Goal: Book appointment/travel/reservation

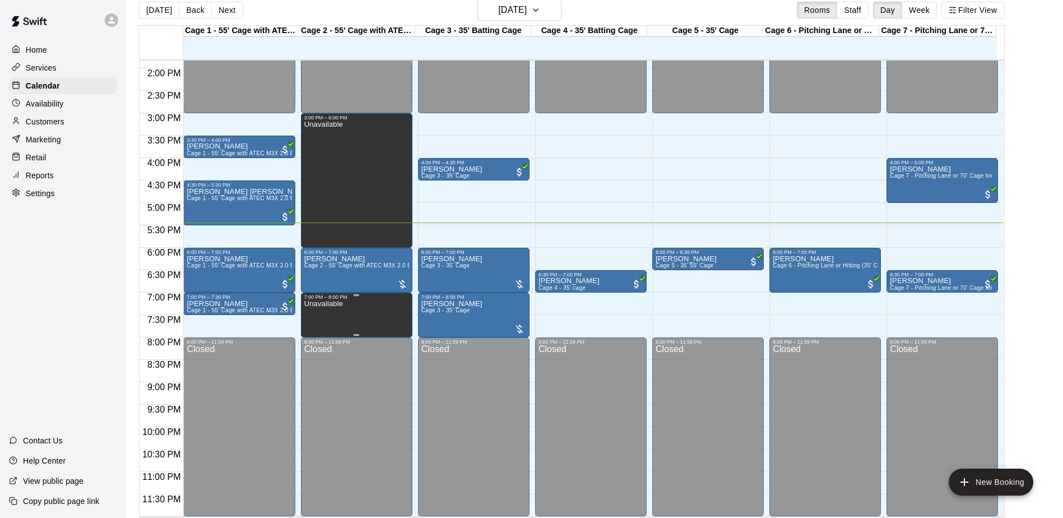
scroll to position [18, 0]
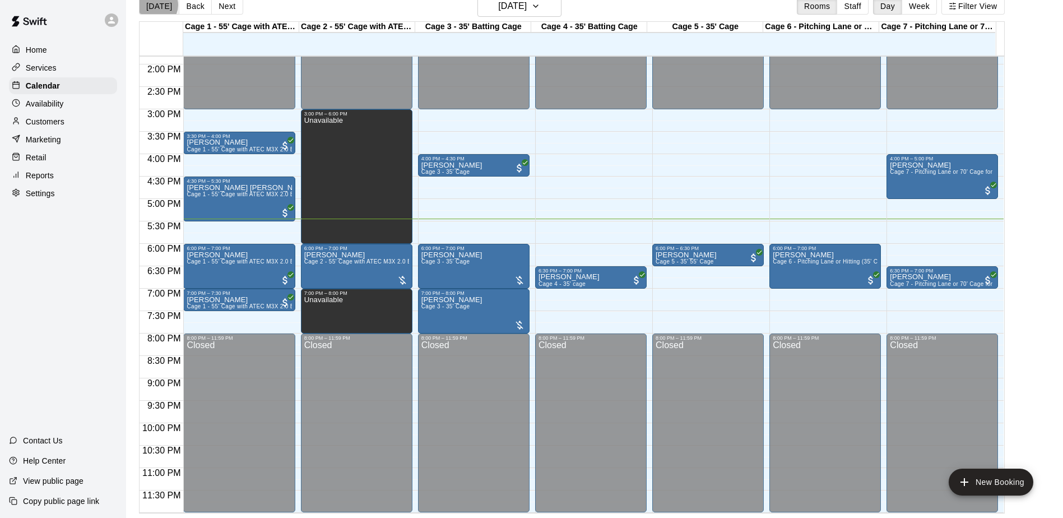
click at [155, 4] on button "[DATE]" at bounding box center [159, 6] width 40 height 17
click at [54, 73] on p "Services" at bounding box center [41, 67] width 31 height 11
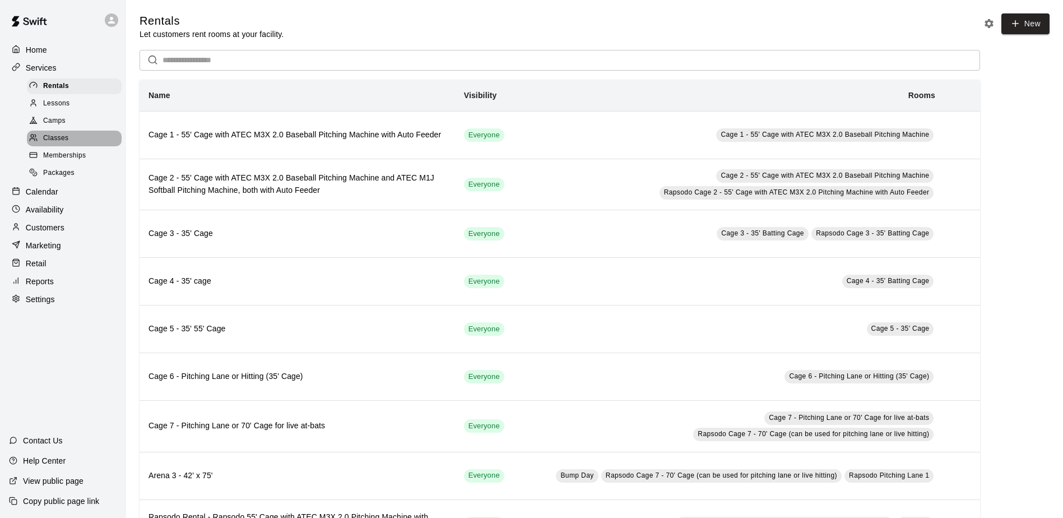
click at [59, 138] on span "Classes" at bounding box center [55, 138] width 25 height 11
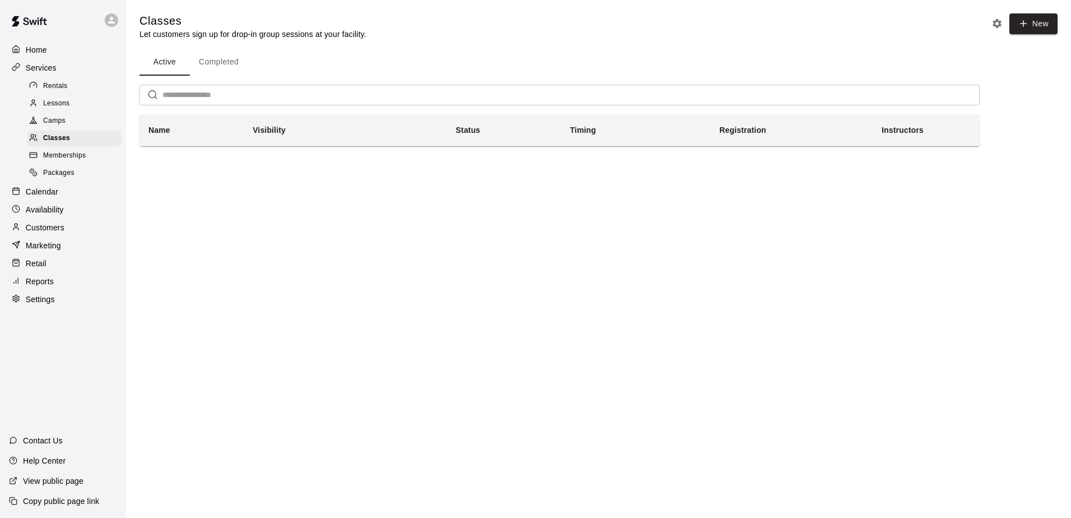
click at [58, 126] on span "Camps" at bounding box center [54, 120] width 22 height 11
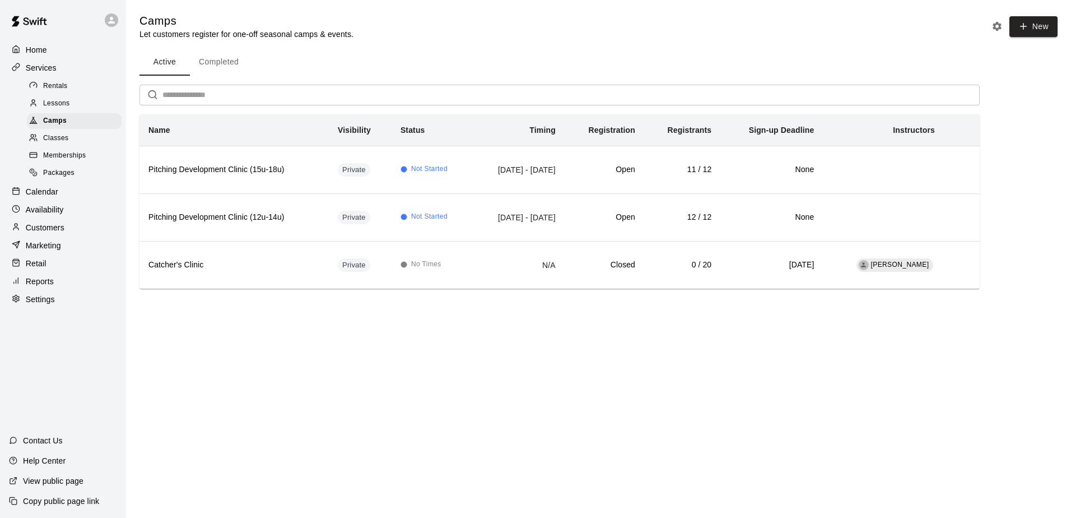
click at [45, 193] on p "Calendar" at bounding box center [42, 191] width 33 height 11
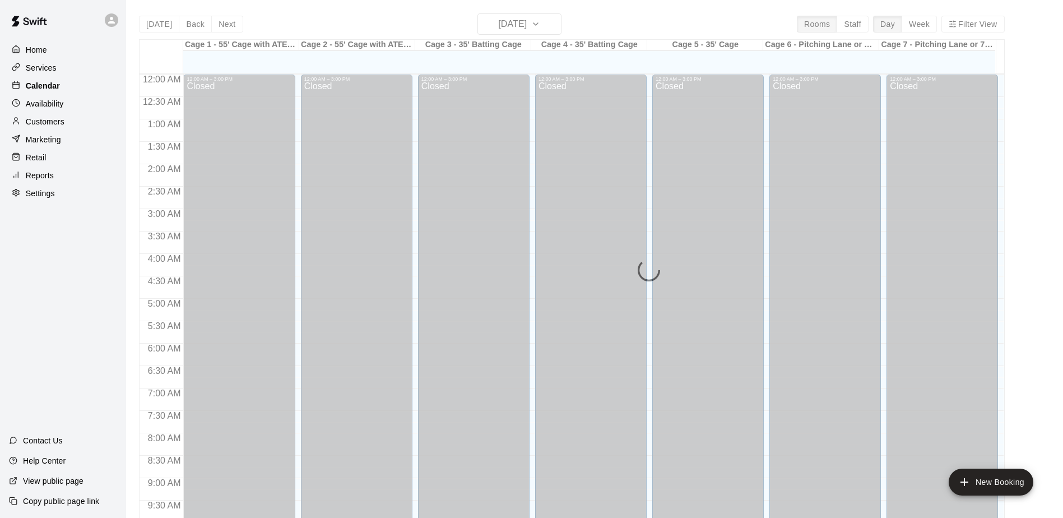
scroll to position [586, 0]
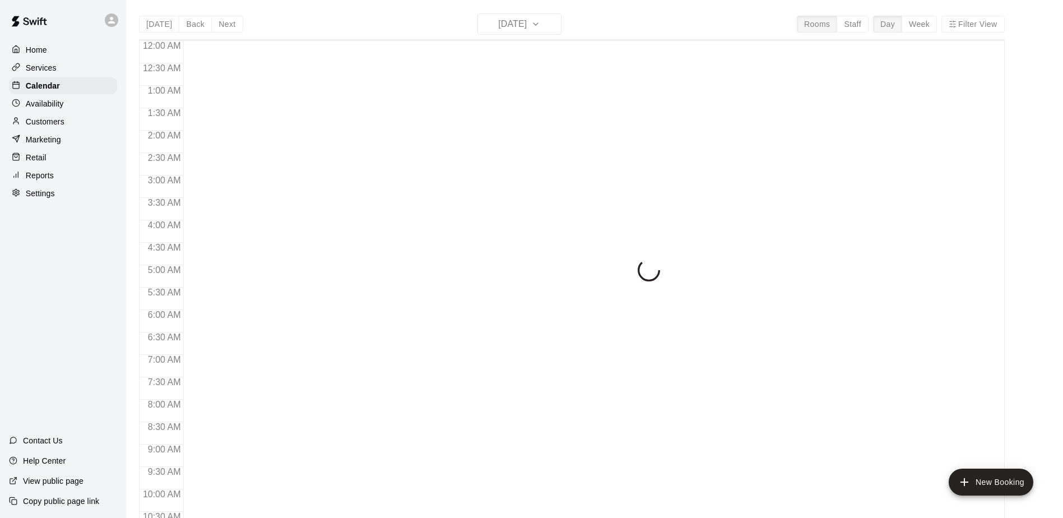
scroll to position [586, 0]
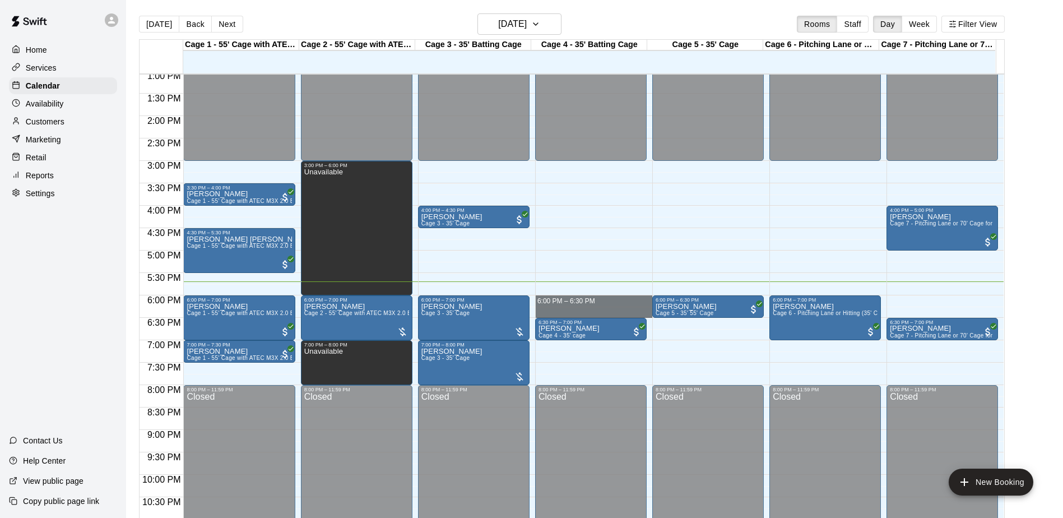
drag, startPoint x: 570, startPoint y: 298, endPoint x: 576, endPoint y: 313, distance: 16.5
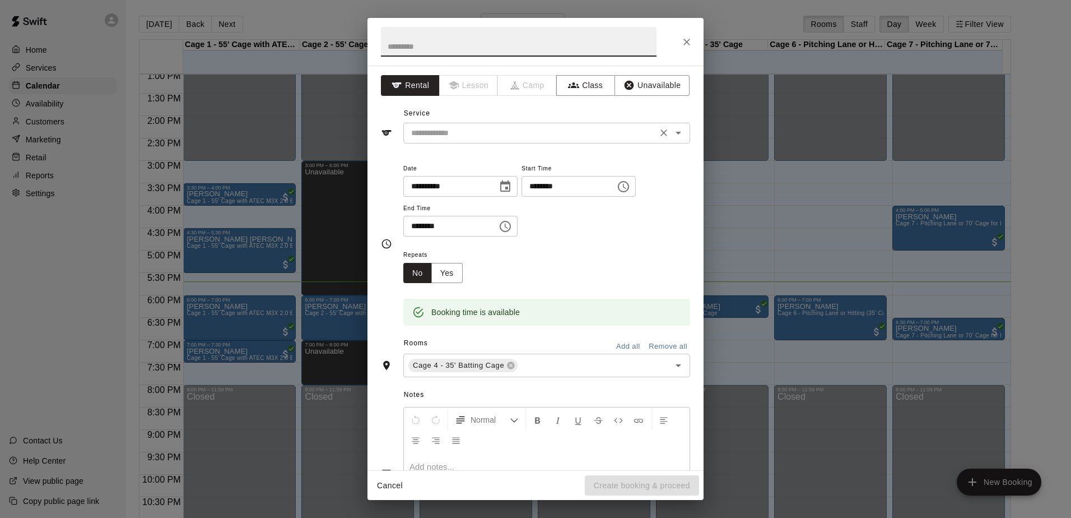
click at [501, 127] on input "text" at bounding box center [530, 133] width 247 height 14
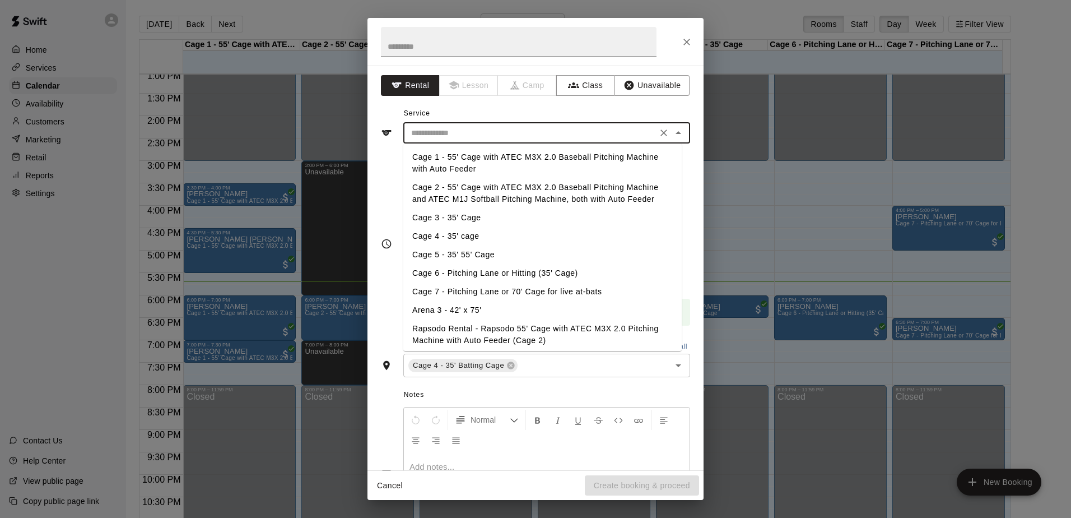
click at [446, 235] on li "Cage 4 - 35' cage" at bounding box center [542, 236] width 279 height 18
type input "**********"
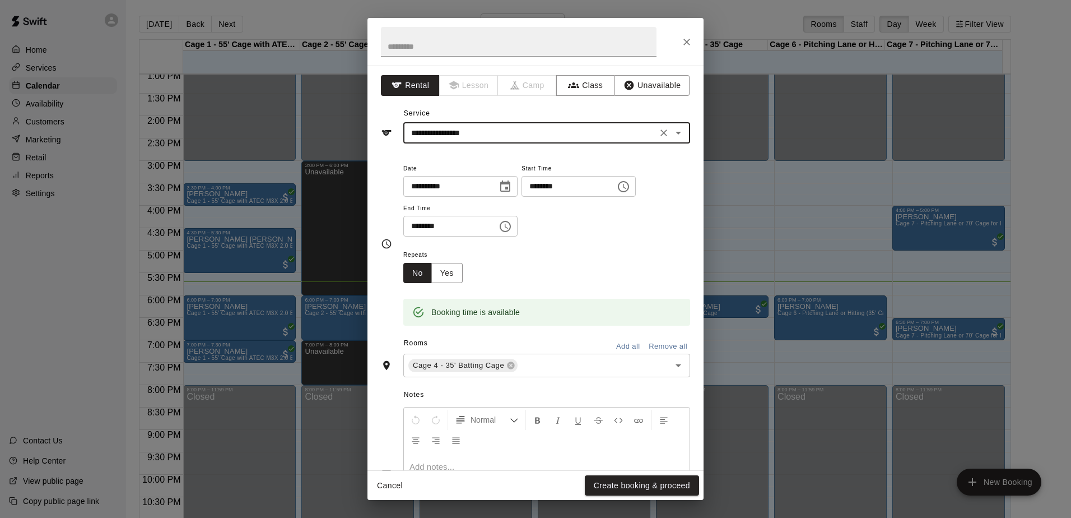
drag, startPoint x: 648, startPoint y: 484, endPoint x: 649, endPoint y: 490, distance: 6.3
click at [649, 488] on button "Create booking & proceed" at bounding box center [642, 485] width 114 height 21
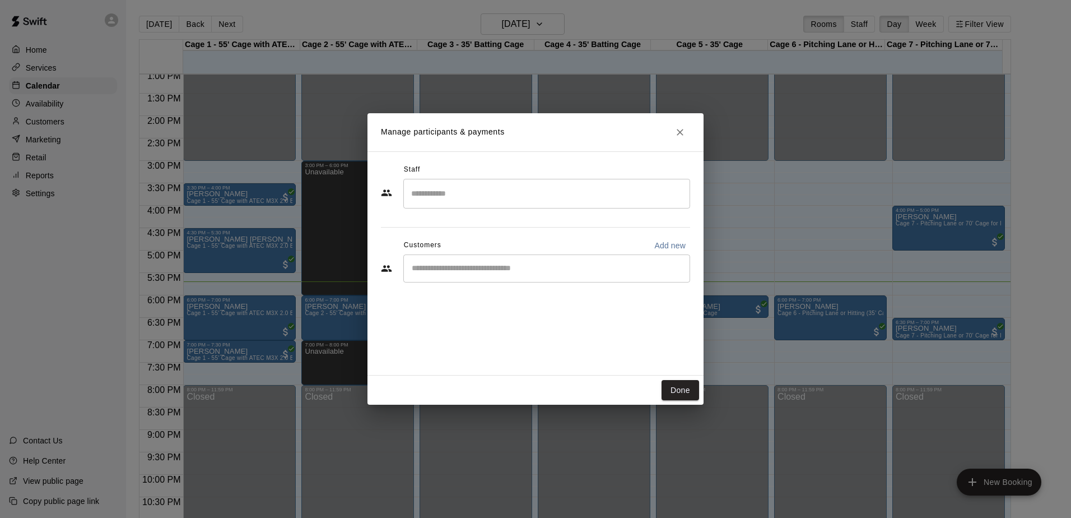
click at [493, 272] on input "Start typing to search customers..." at bounding box center [547, 268] width 277 height 11
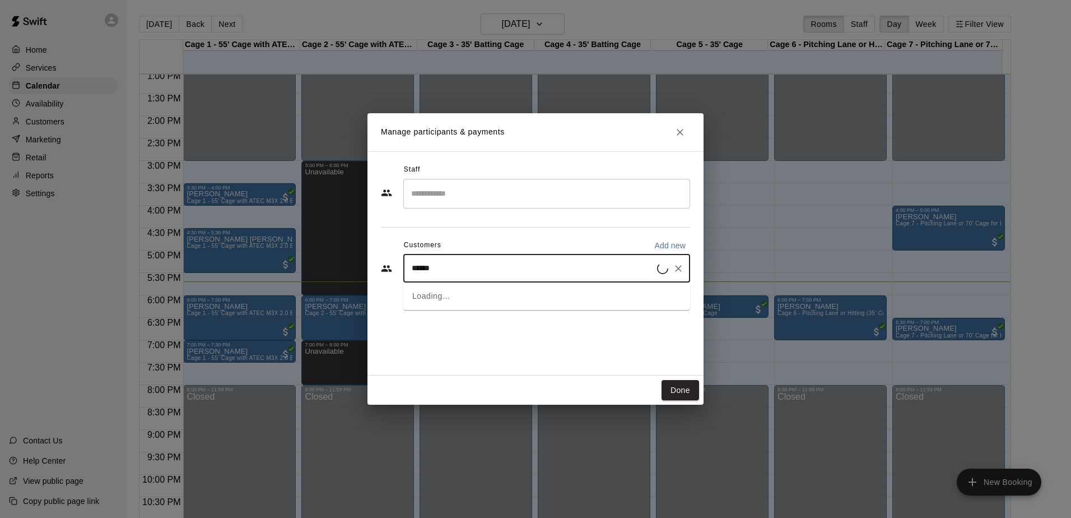
type input "*******"
click at [506, 305] on div "[PERSON_NAME] Major League Monthly Membership [EMAIL_ADDRESS][DOMAIN_NAME]" at bounding box center [527, 301] width 185 height 24
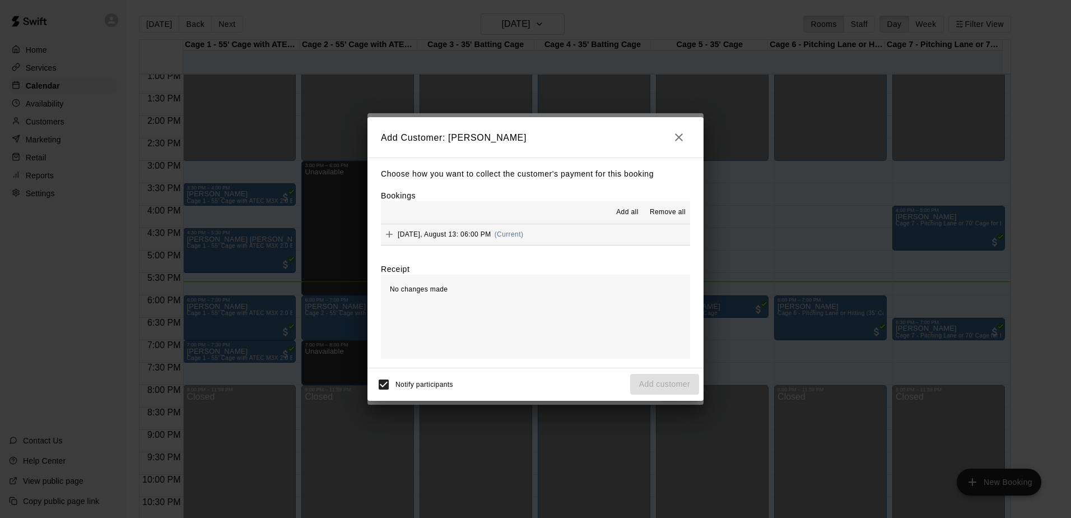
click at [573, 232] on button "[DATE], August 13: 06:00 PM (Current)" at bounding box center [535, 234] width 309 height 21
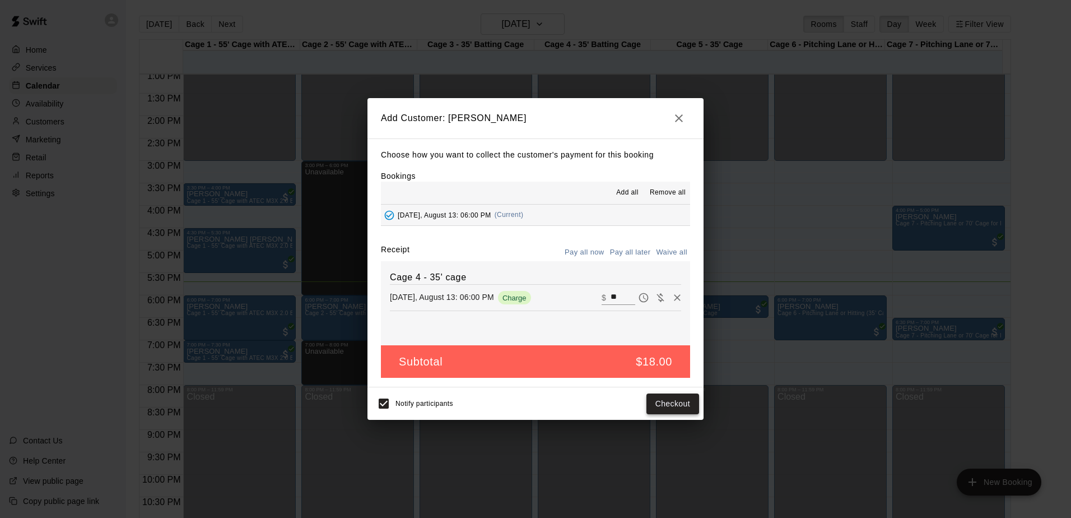
click at [679, 400] on button "Checkout" at bounding box center [673, 403] width 53 height 21
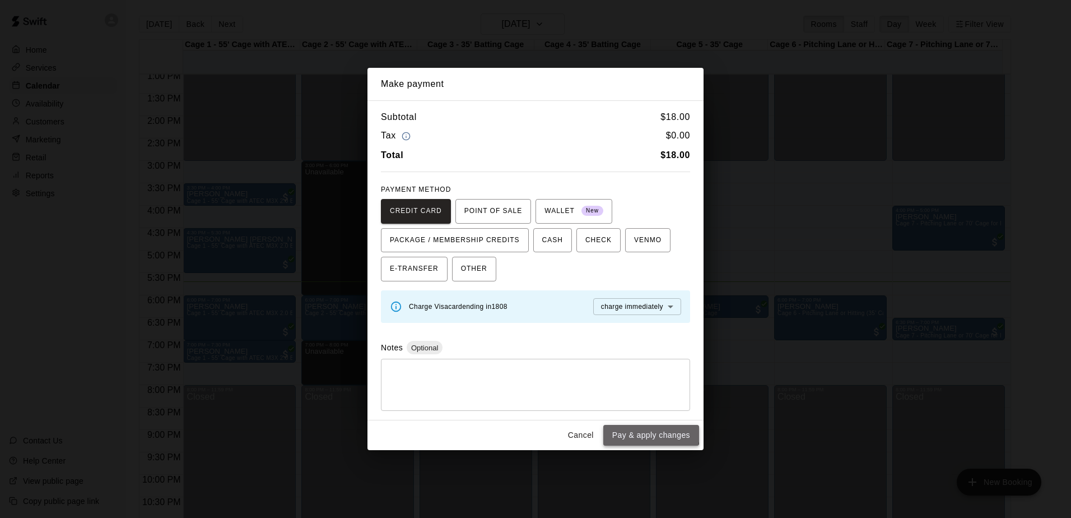
click at [641, 433] on button "Pay & apply changes" at bounding box center [652, 435] width 96 height 21
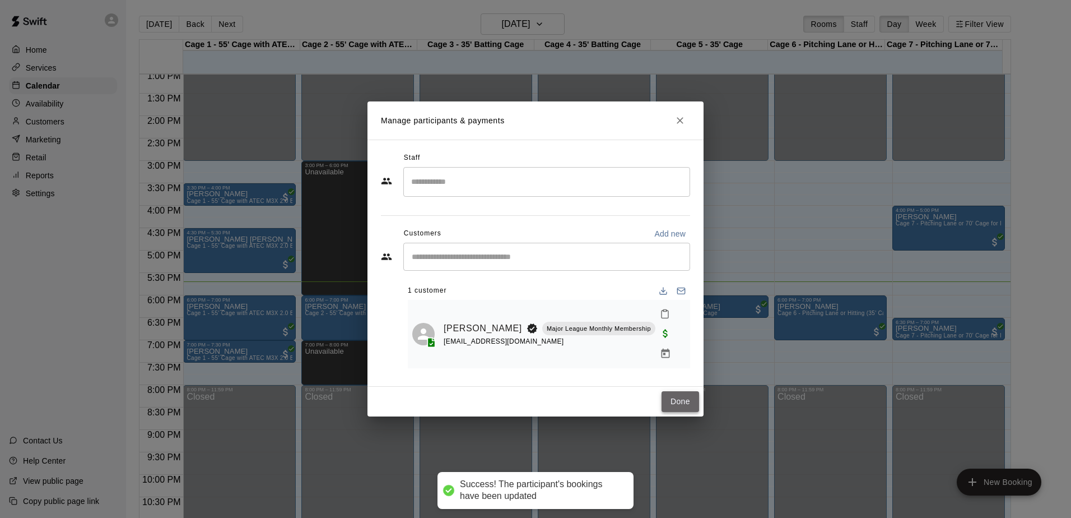
click at [686, 391] on button "Done" at bounding box center [681, 401] width 38 height 21
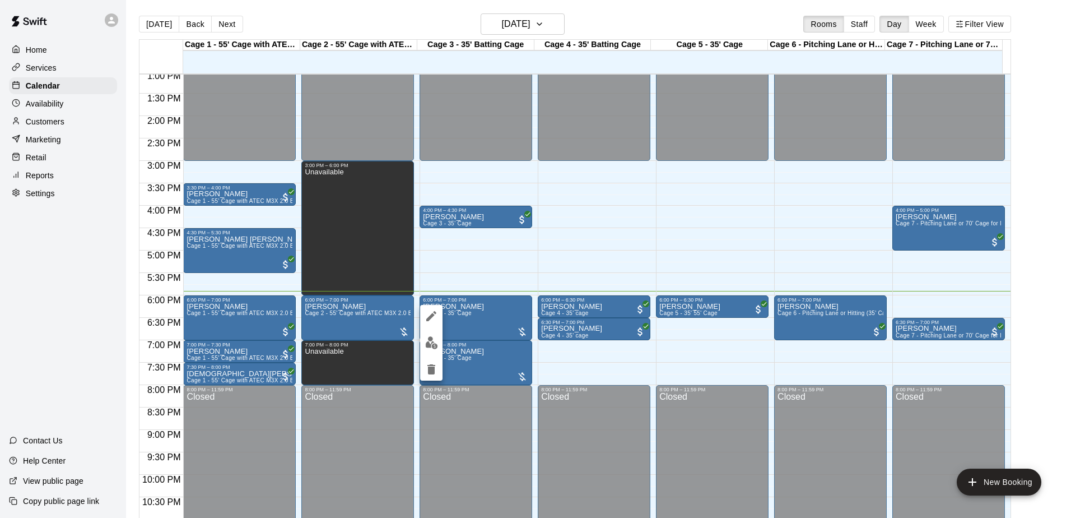
click at [497, 252] on div at bounding box center [535, 259] width 1071 height 518
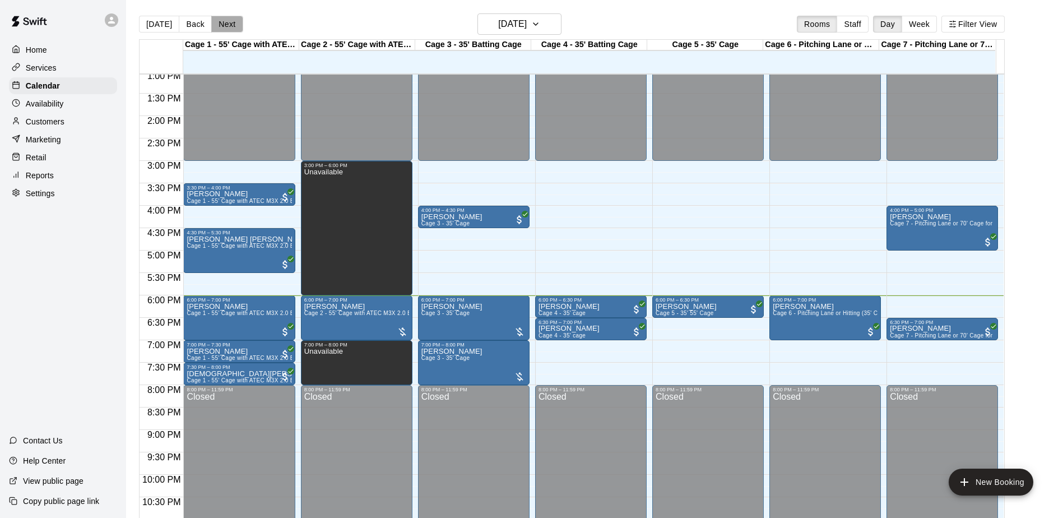
click at [219, 25] on button "Next" at bounding box center [226, 24] width 31 height 17
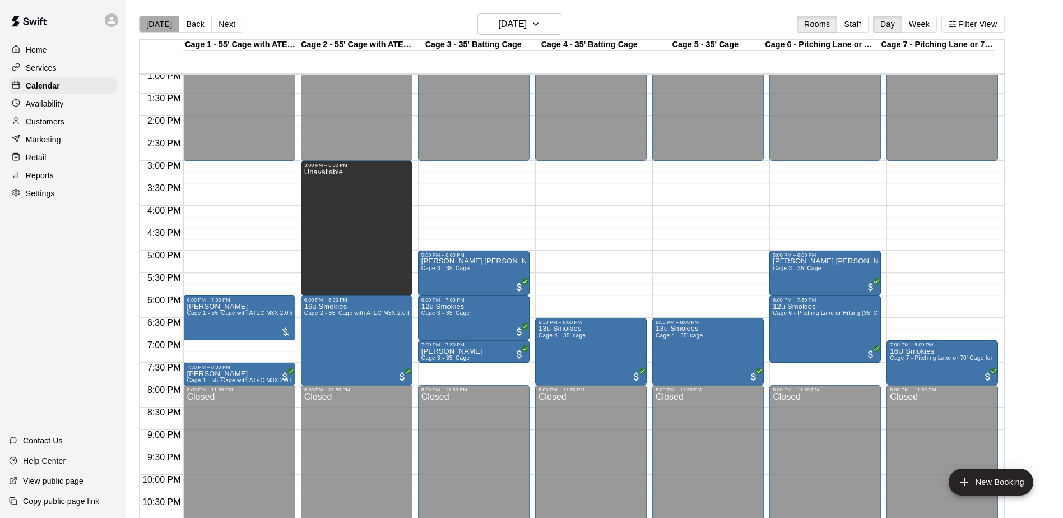
click at [161, 24] on button "[DATE]" at bounding box center [159, 24] width 40 height 17
